Goal: Find specific page/section: Find specific page/section

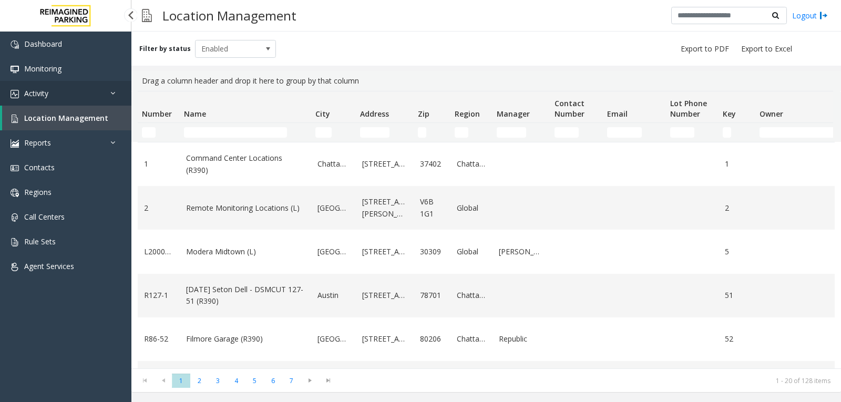
click at [95, 94] on link "Activity" at bounding box center [65, 93] width 131 height 25
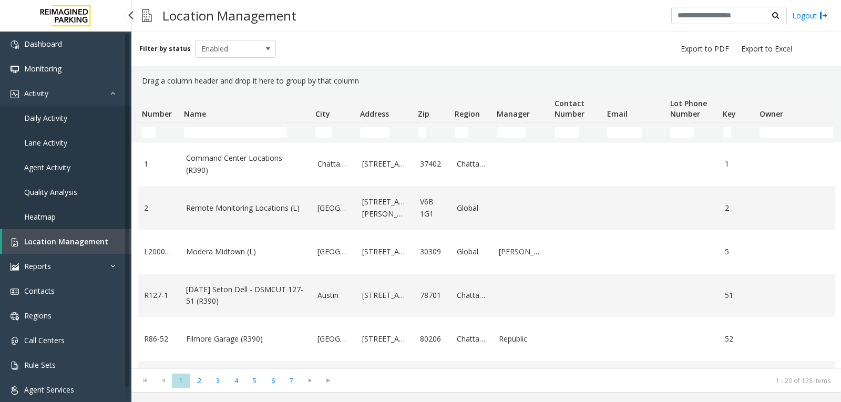
click at [57, 166] on span "Agent Activity" at bounding box center [47, 167] width 46 height 10
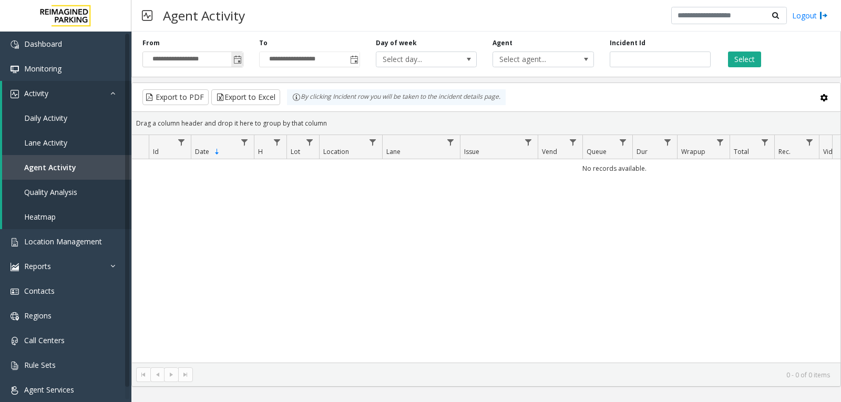
click at [238, 61] on span "Toggle popup" at bounding box center [237, 60] width 8 height 8
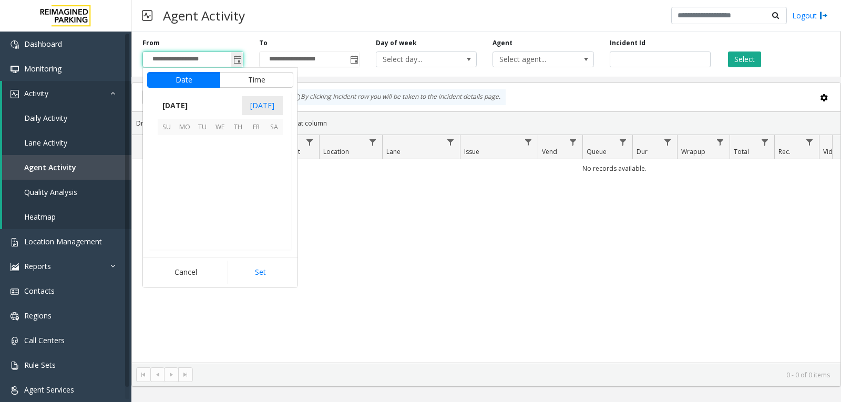
scroll to position [188610, 0]
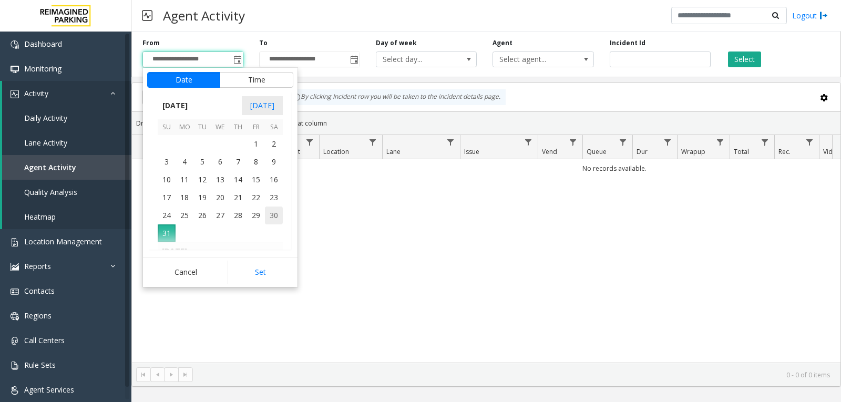
click at [279, 218] on span "30" at bounding box center [274, 216] width 18 height 18
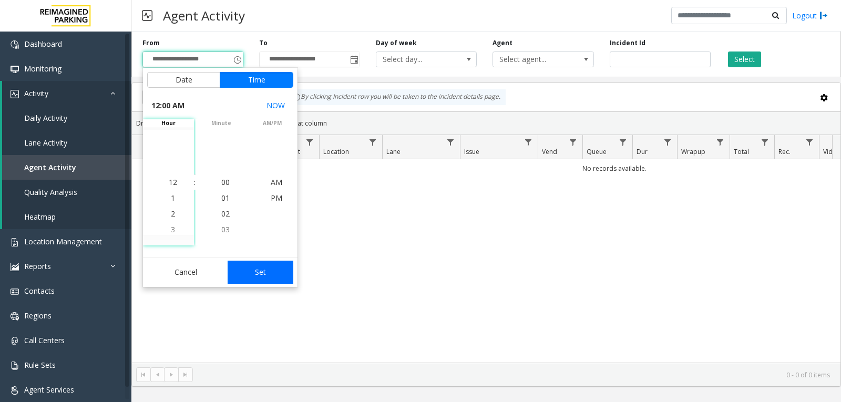
click at [267, 276] on button "Set" at bounding box center [261, 272] width 66 height 23
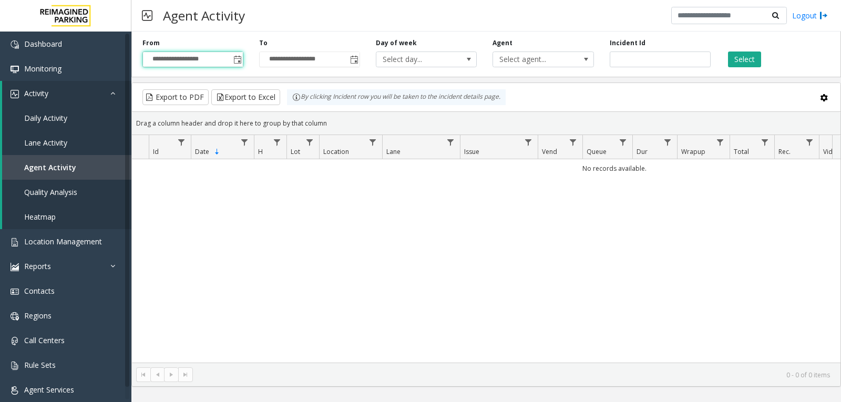
type input "**********"
click at [741, 63] on button "Select" at bounding box center [744, 60] width 33 height 16
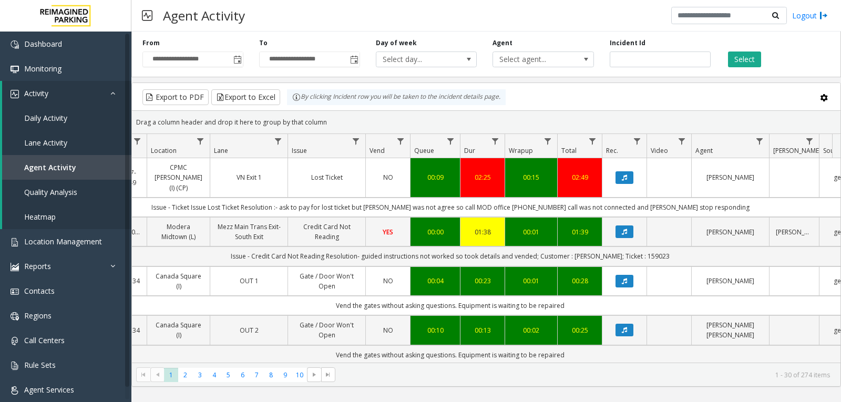
scroll to position [0, 178]
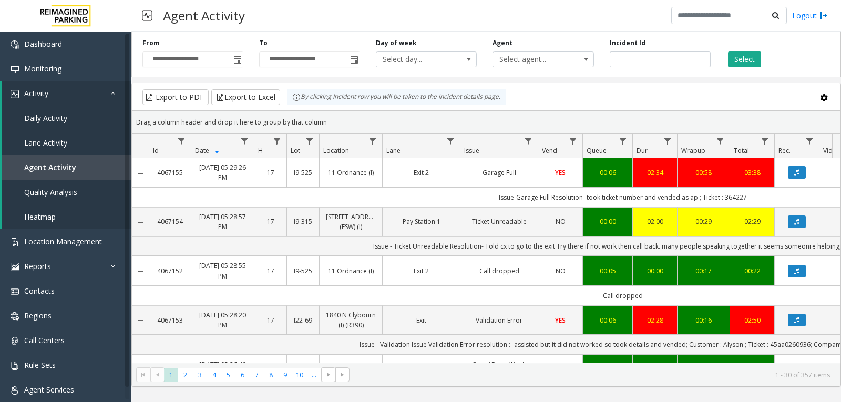
scroll to position [0, 178]
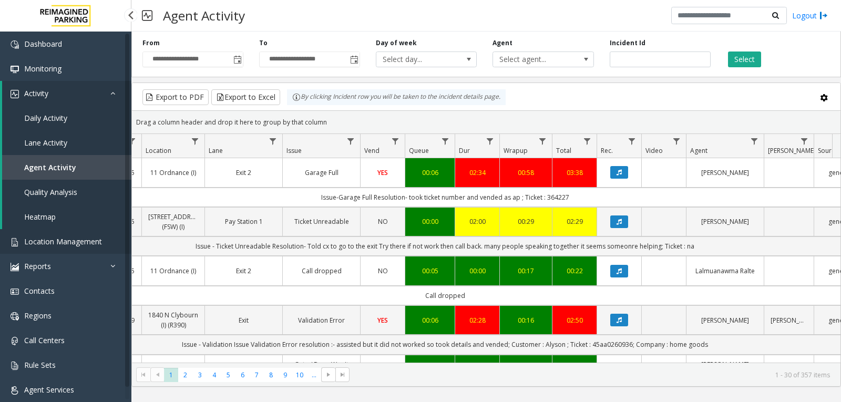
click at [63, 245] on span "Location Management" at bounding box center [63, 242] width 78 height 10
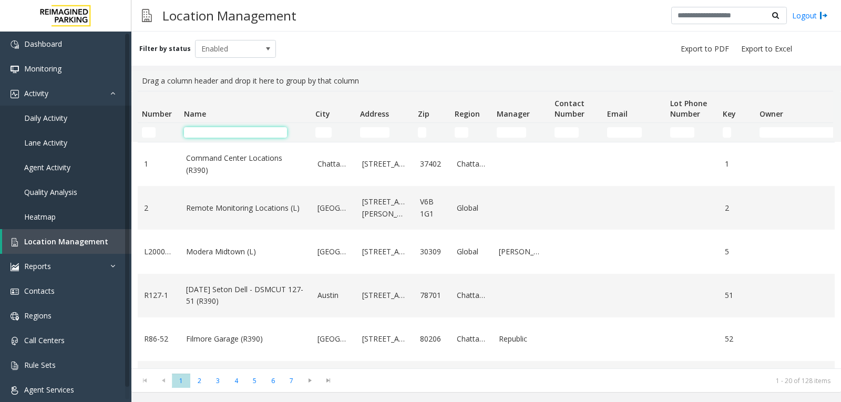
click at [210, 134] on input "Name Filter" at bounding box center [235, 132] width 103 height 11
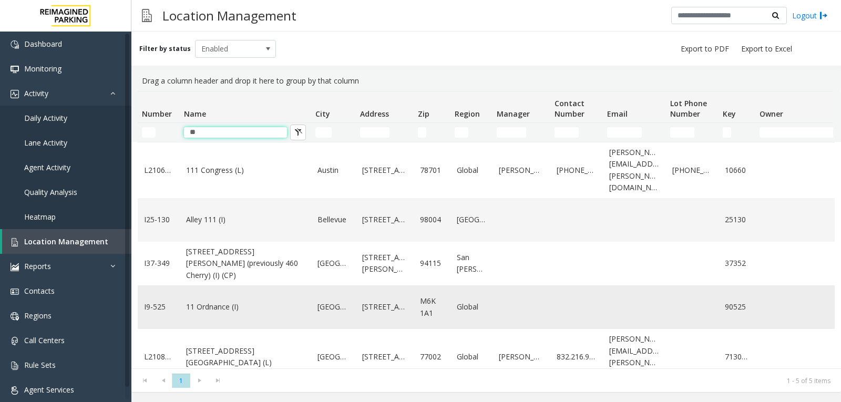
type input "**"
click at [224, 301] on link "11 Ordnance (I)" at bounding box center [245, 307] width 119 height 12
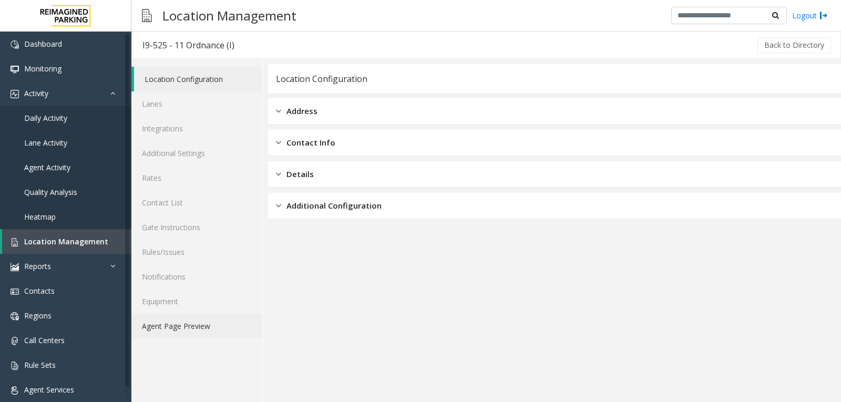
click at [224, 327] on link "Agent Page Preview" at bounding box center [196, 326] width 131 height 25
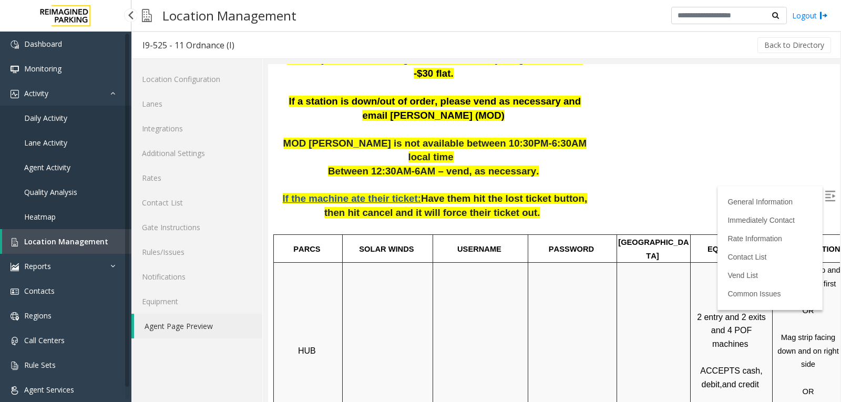
scroll to position [526, 0]
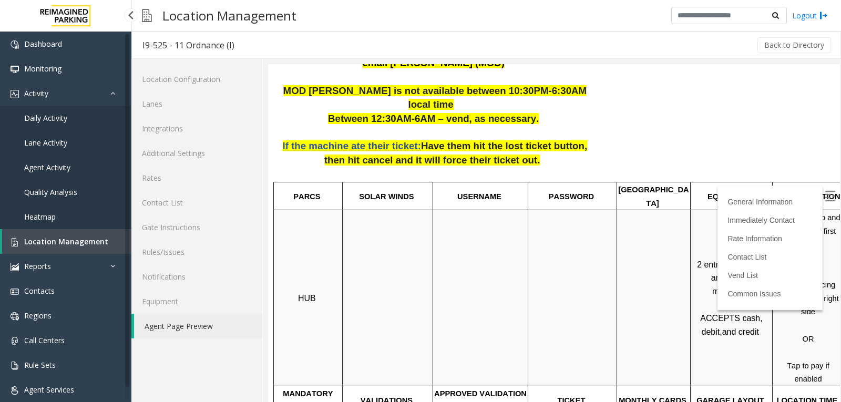
click at [824, 199] on label at bounding box center [832, 197] width 16 height 16
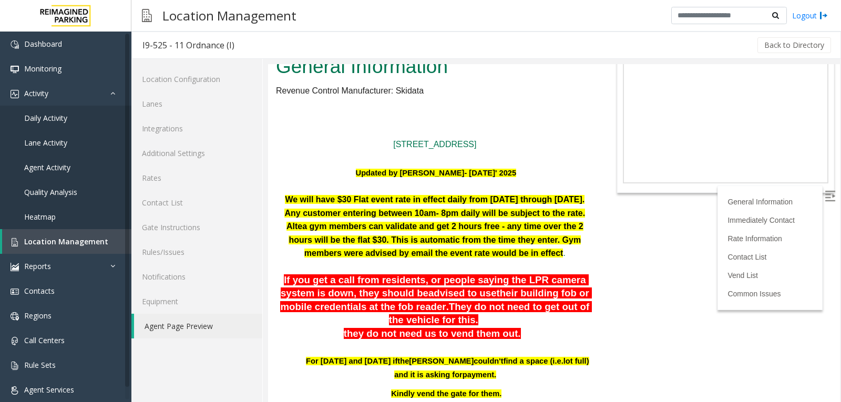
scroll to position [0, 0]
